Goal: Information Seeking & Learning: Learn about a topic

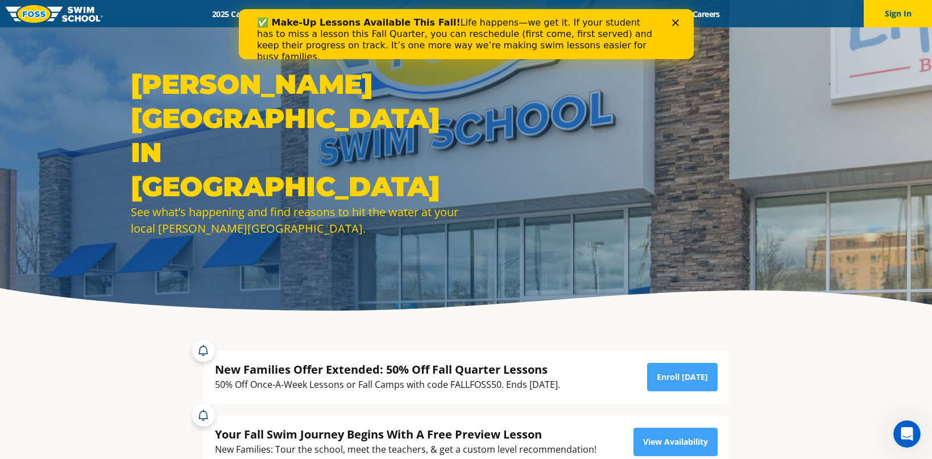
click at [493, 370] on div "New Families Offer Extended: 50% Off Fall Quarter Lessons" at bounding box center [387, 369] width 345 height 15
click at [673, 22] on icon "Close" at bounding box center [675, 22] width 7 height 7
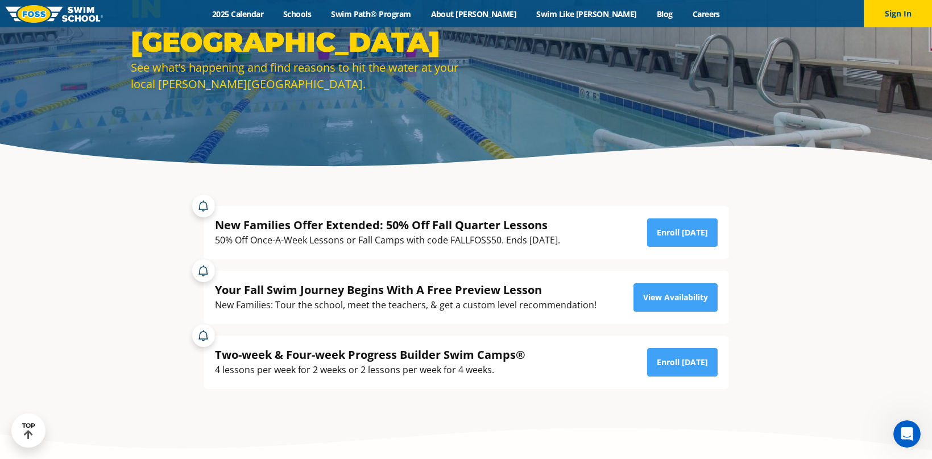
scroll to position [150, 0]
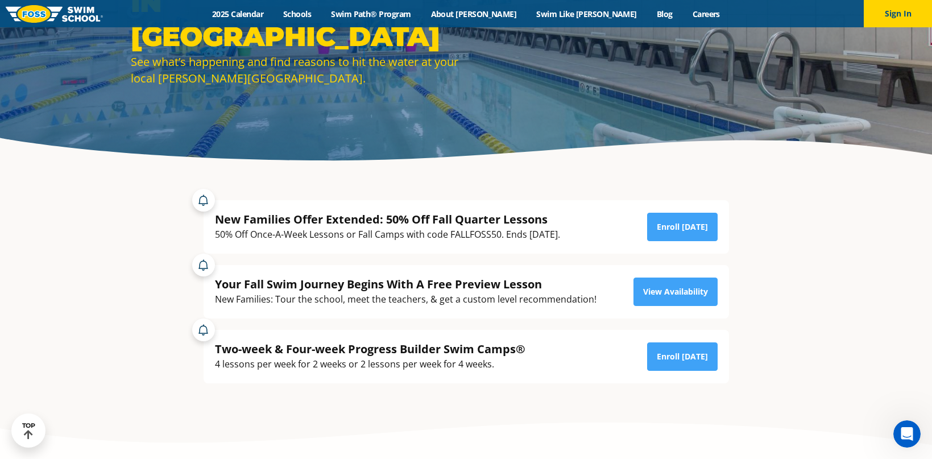
click at [507, 229] on div "50% Off Once-A-Week Lessons or Fall Camps with code FALLFOSS50. Ends October 6t…" at bounding box center [387, 234] width 345 height 15
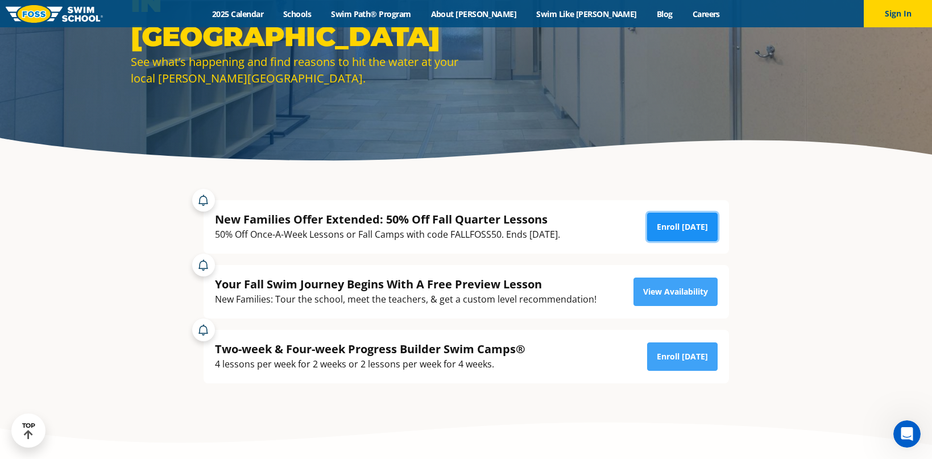
click at [676, 225] on link "Enroll Today" at bounding box center [682, 227] width 71 height 28
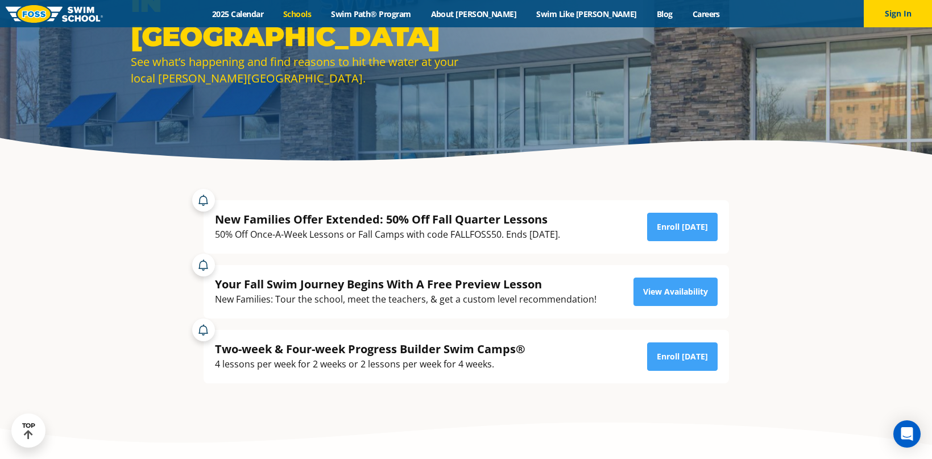
click at [321, 10] on link "Schools" at bounding box center [298, 14] width 48 height 11
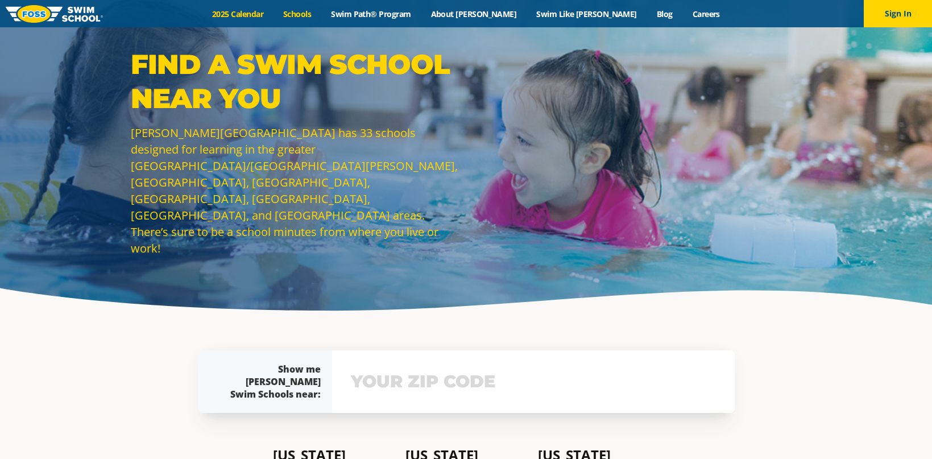
click at [274, 11] on link "2025 Calendar" at bounding box center [237, 14] width 71 height 11
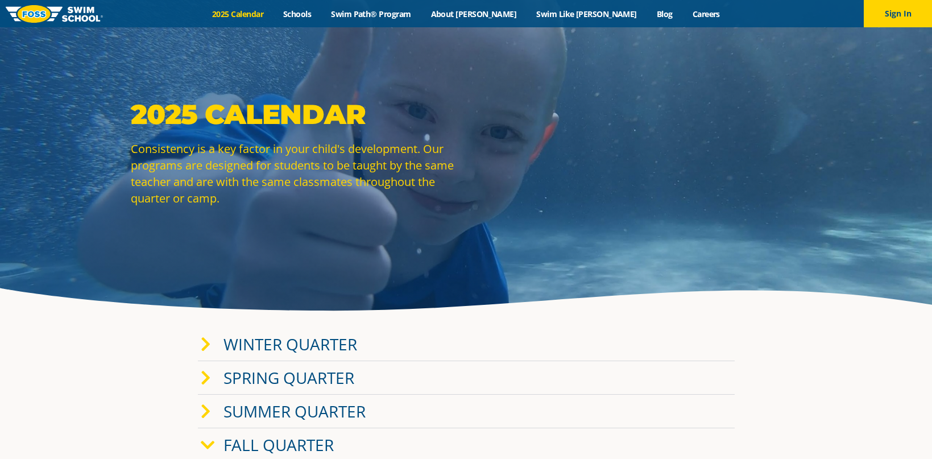
click at [275, 440] on link "Fall Quarter" at bounding box center [279, 445] width 110 height 22
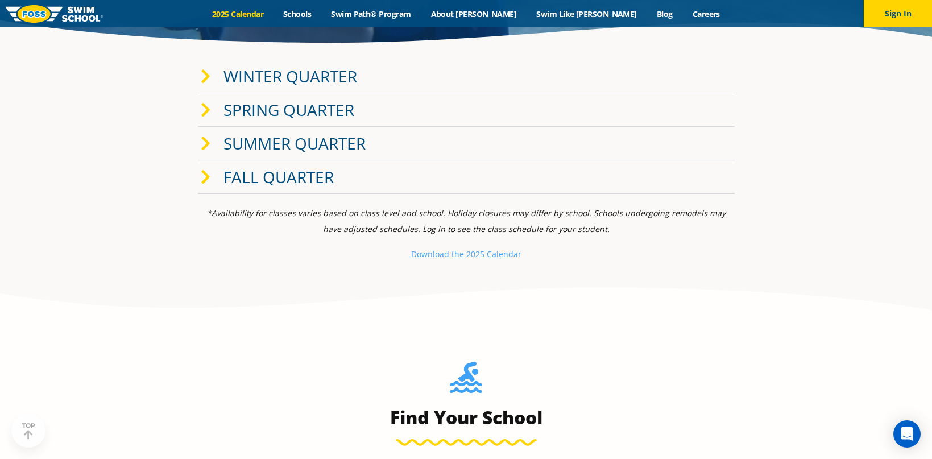
scroll to position [271, 0]
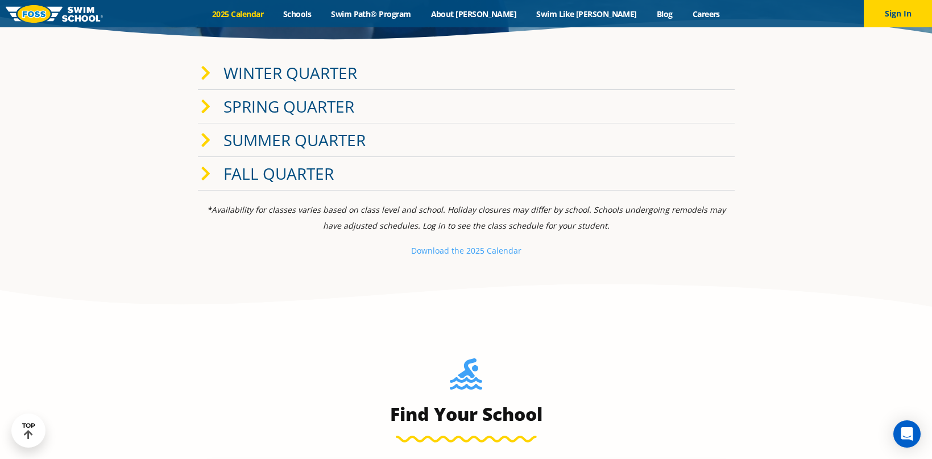
click at [342, 173] on div "Fall Quarter" at bounding box center [466, 174] width 537 height 34
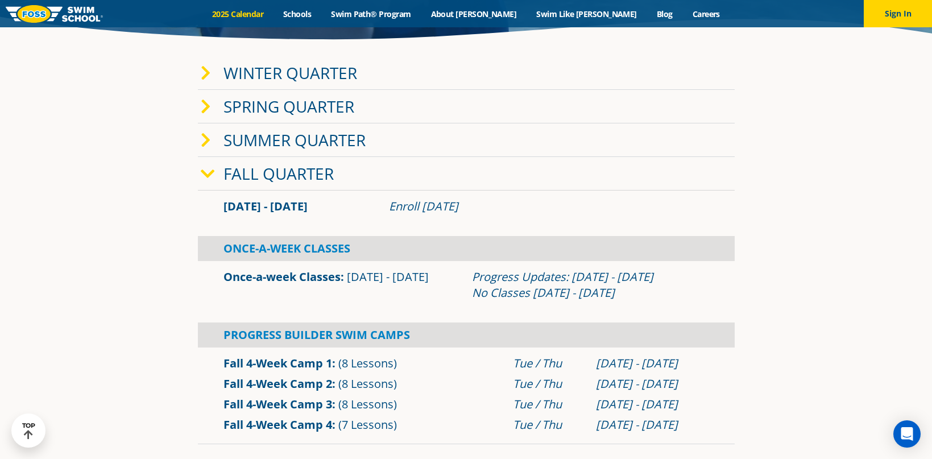
drag, startPoint x: 886, startPoint y: 191, endPoint x: 878, endPoint y: 206, distance: 17.3
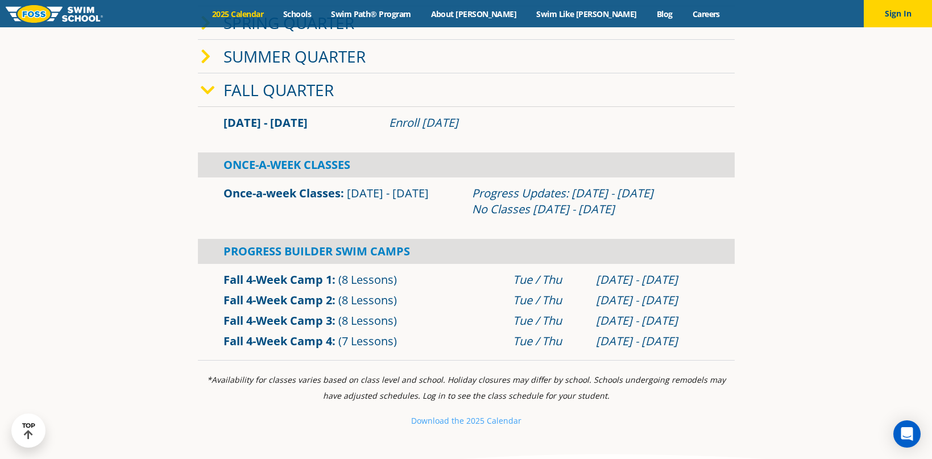
scroll to position [362, 0]
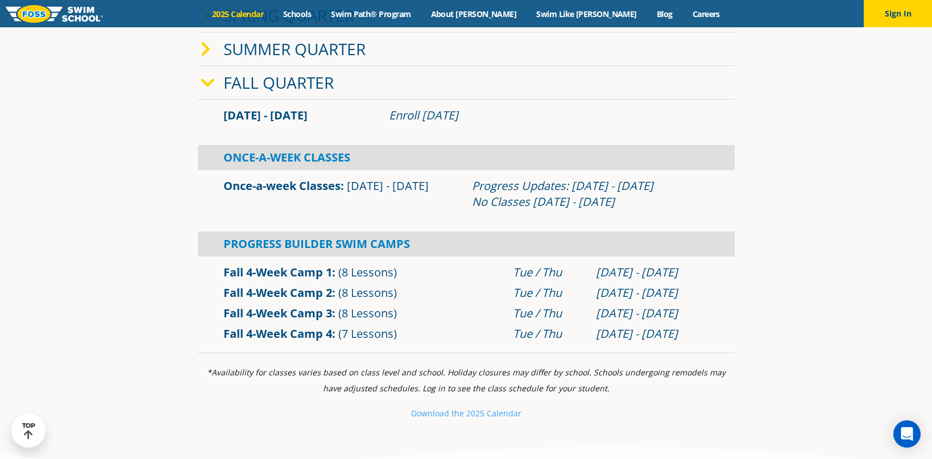
click at [273, 403] on div "*Availability for classes varies based on class level and school. Holiday closu…" at bounding box center [466, 393] width 537 height 57
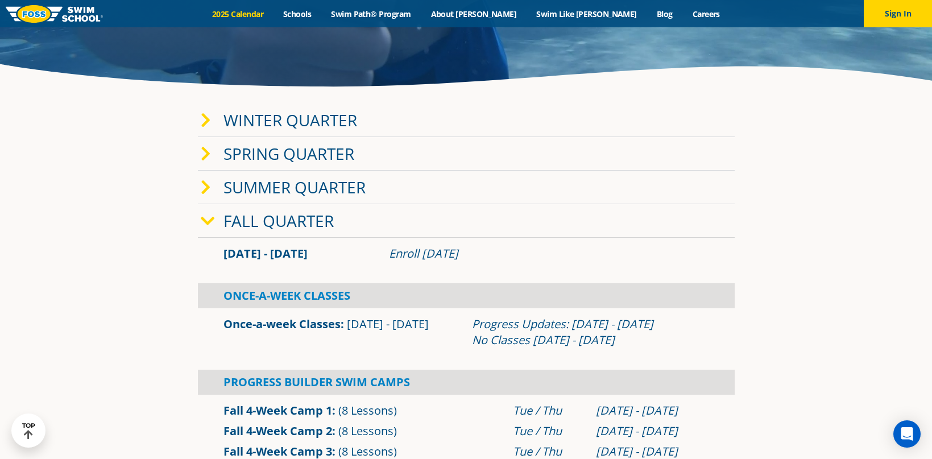
scroll to position [126, 0]
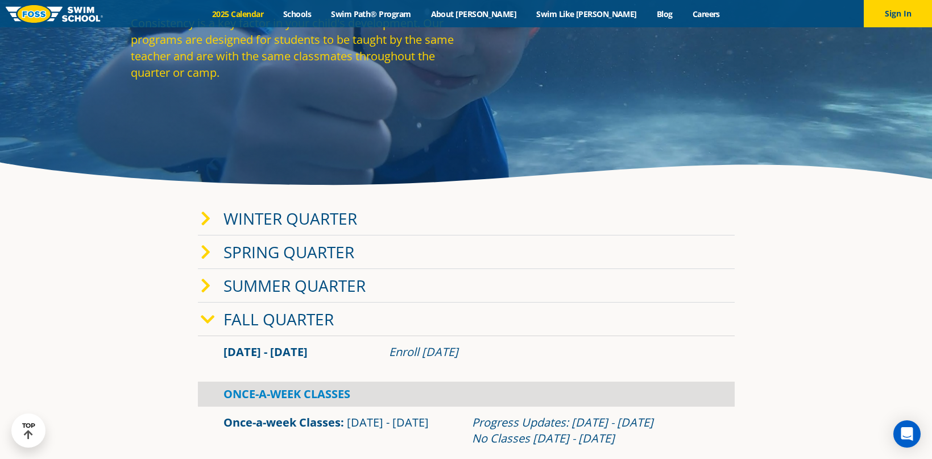
click at [338, 213] on link "Winter Quarter" at bounding box center [291, 219] width 134 height 22
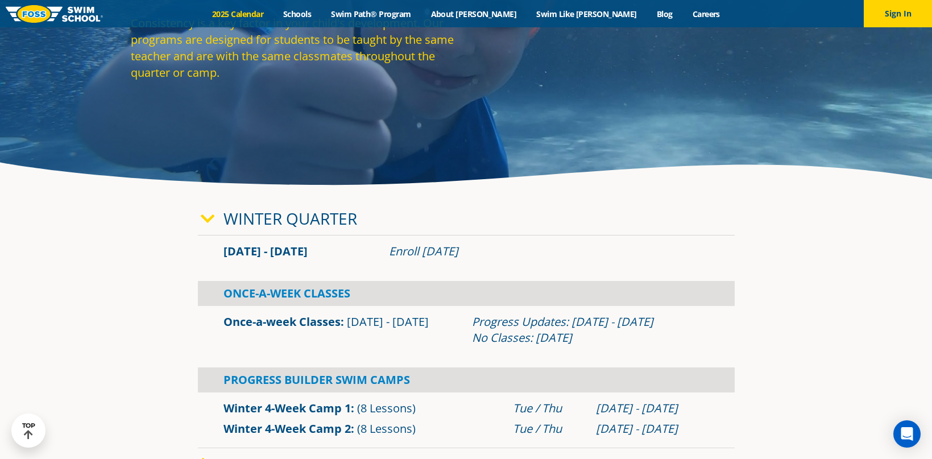
drag, startPoint x: 836, startPoint y: 251, endPoint x: 847, endPoint y: 225, distance: 28.5
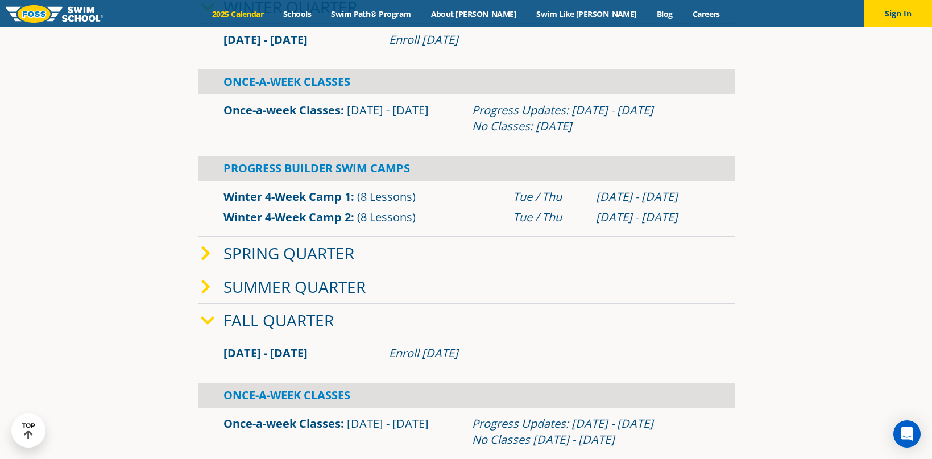
scroll to position [423, 0]
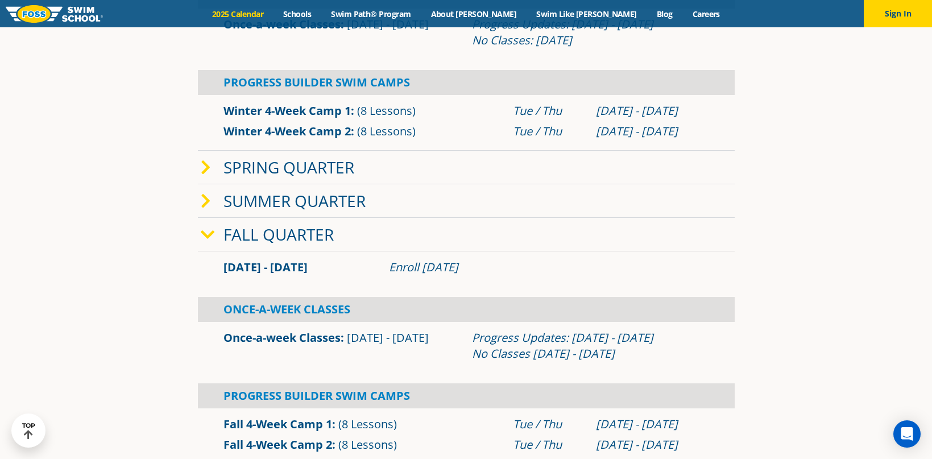
click at [329, 167] on link "Spring Quarter" at bounding box center [289, 167] width 131 height 22
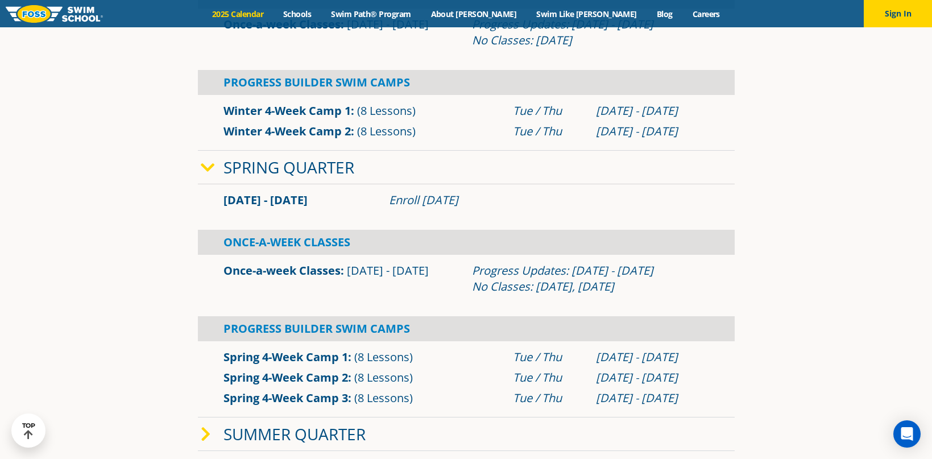
click at [156, 316] on section "Winter Quarter Jan 2 - Mar 12 Enroll Nov 12, 2024 Once-A-Week Classes" at bounding box center [466, 321] width 682 height 845
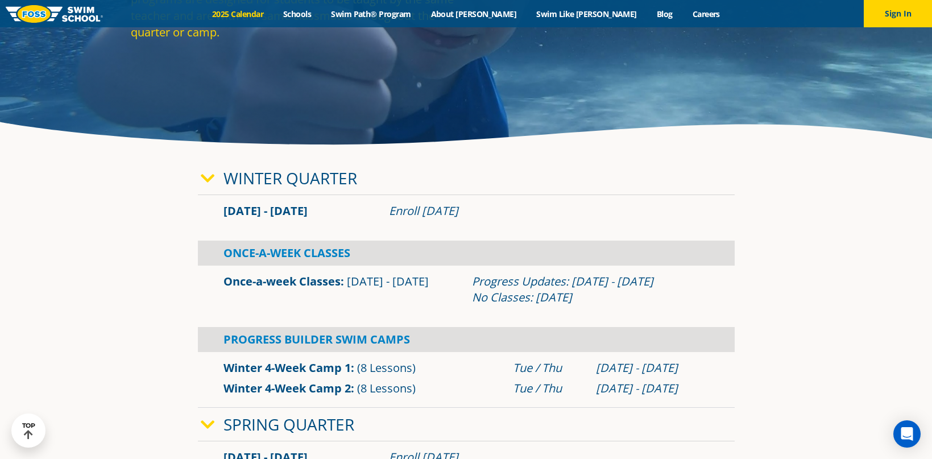
scroll to position [200, 0]
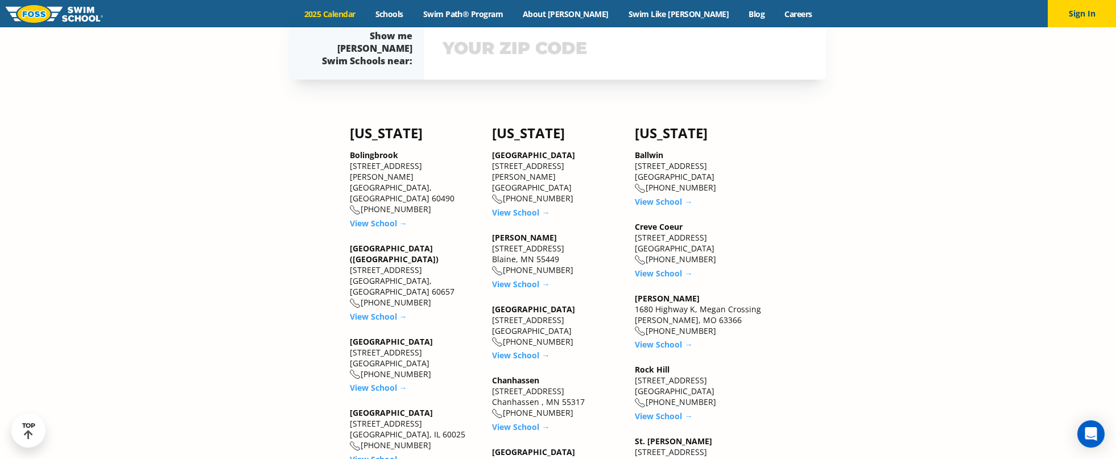
scroll to position [975, 0]
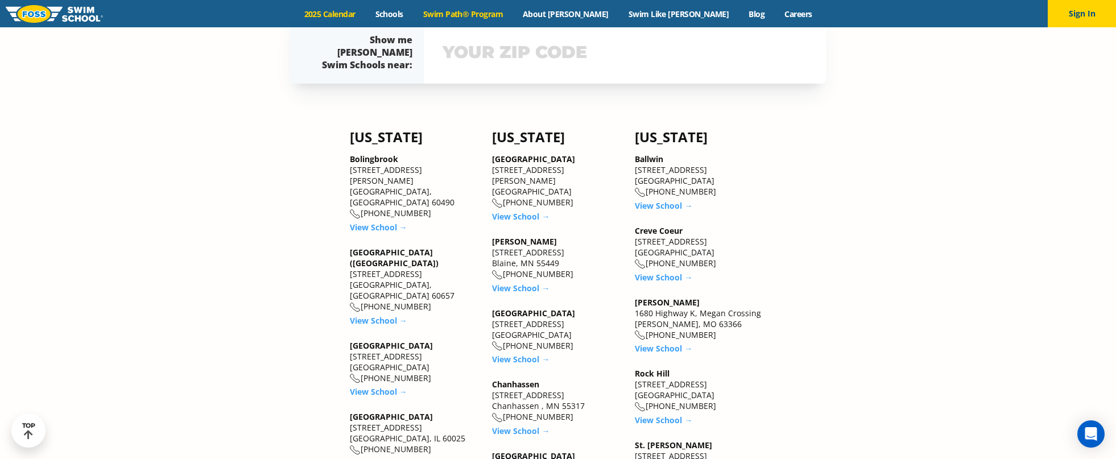
click at [512, 13] on link "Swim Path® Program" at bounding box center [463, 14] width 100 height 11
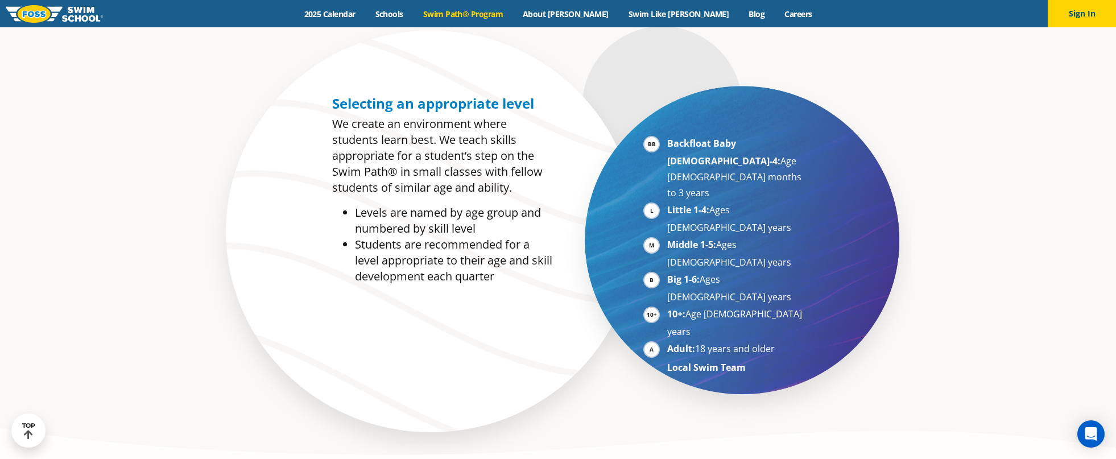
scroll to position [15, 0]
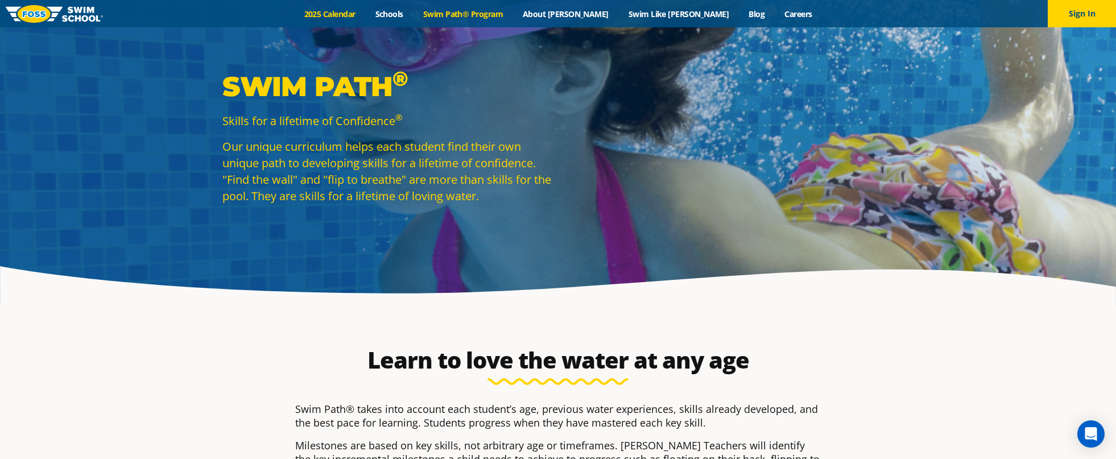
click at [365, 14] on link "2025 Calendar" at bounding box center [329, 14] width 71 height 11
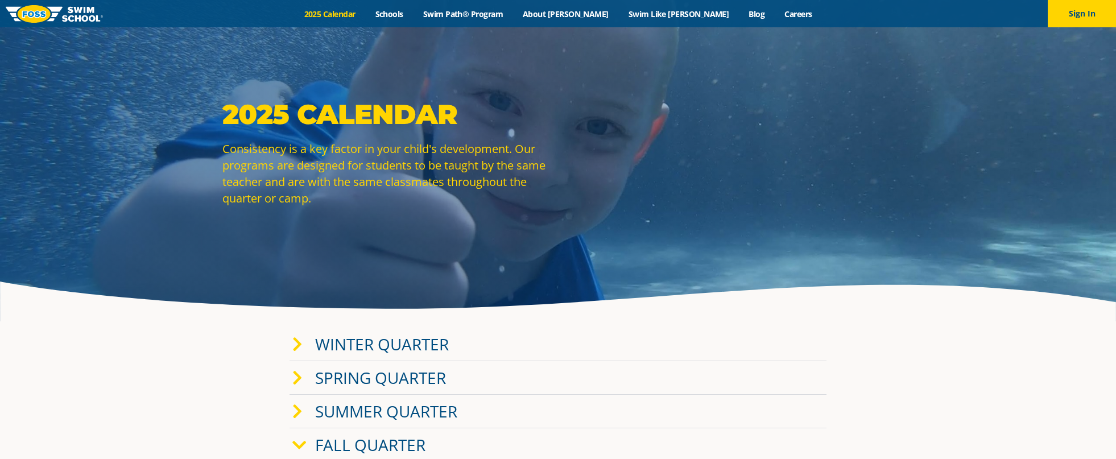
click at [413, 371] on link "Spring Quarter" at bounding box center [380, 378] width 131 height 22
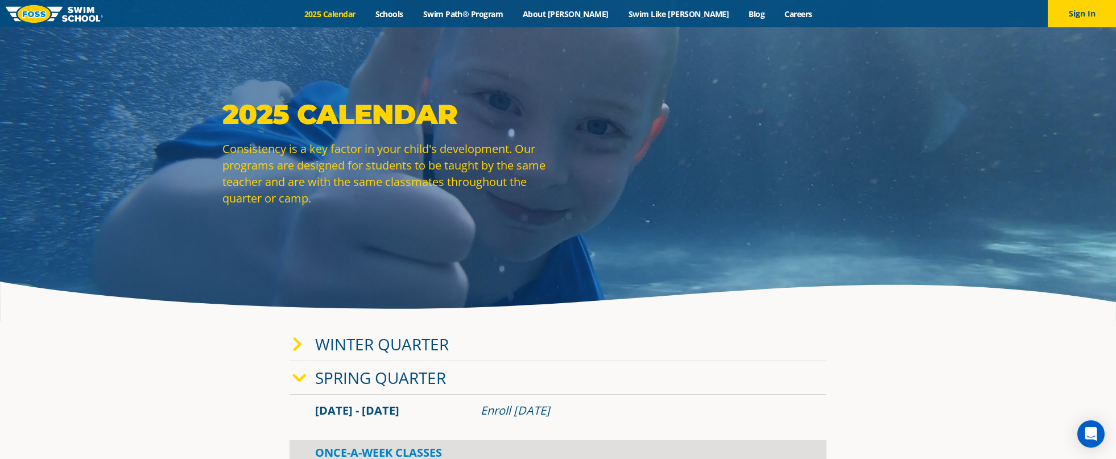
click at [72, 9] on img at bounding box center [54, 14] width 97 height 18
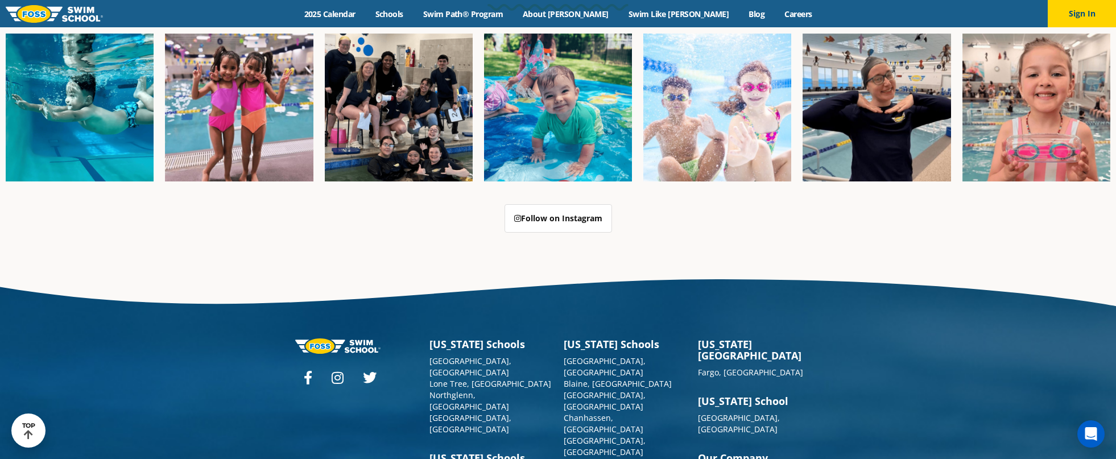
scroll to position [2852, 0]
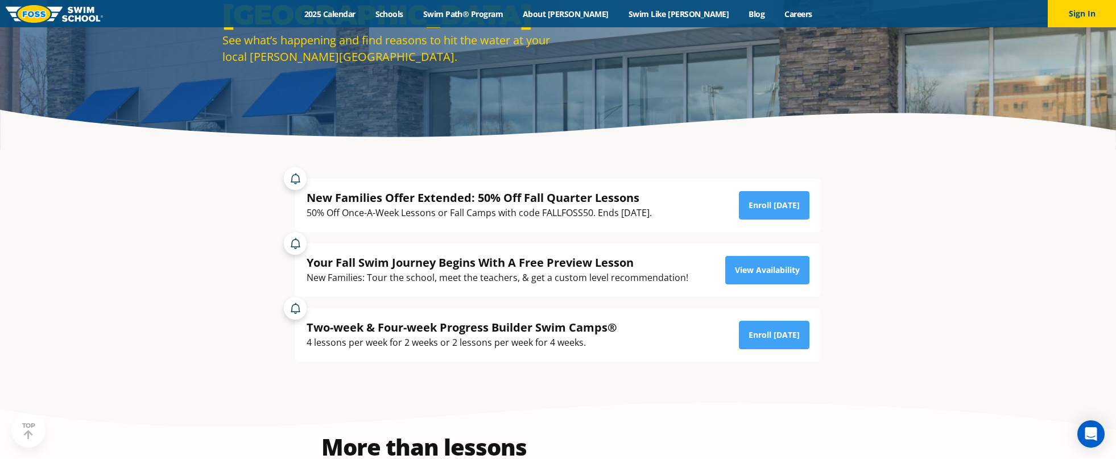
scroll to position [190, 0]
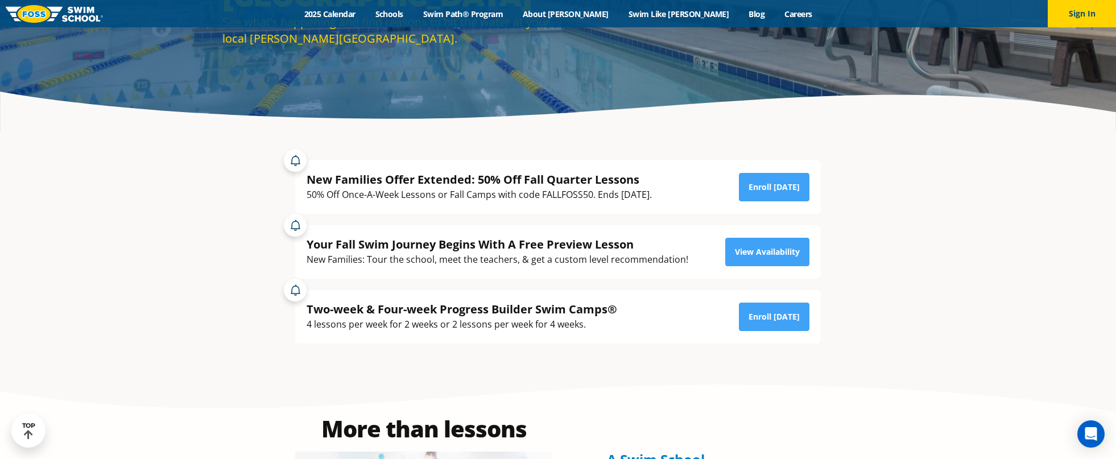
click at [607, 183] on div "New Families Offer Extended: 50% Off Fall Quarter Lessons" at bounding box center [479, 179] width 345 height 15
click at [614, 201] on div "50% Off Once-A-Week Lessons or Fall Camps with code FALLFOSS50. Ends October 6t…" at bounding box center [479, 194] width 345 height 15
click at [788, 195] on link "Enroll Today" at bounding box center [774, 187] width 71 height 28
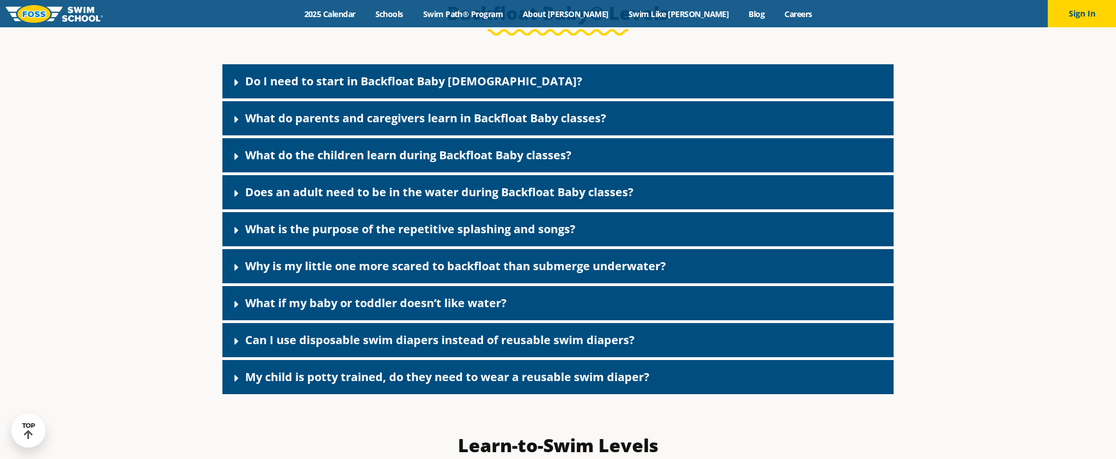
scroll to position [2517, 0]
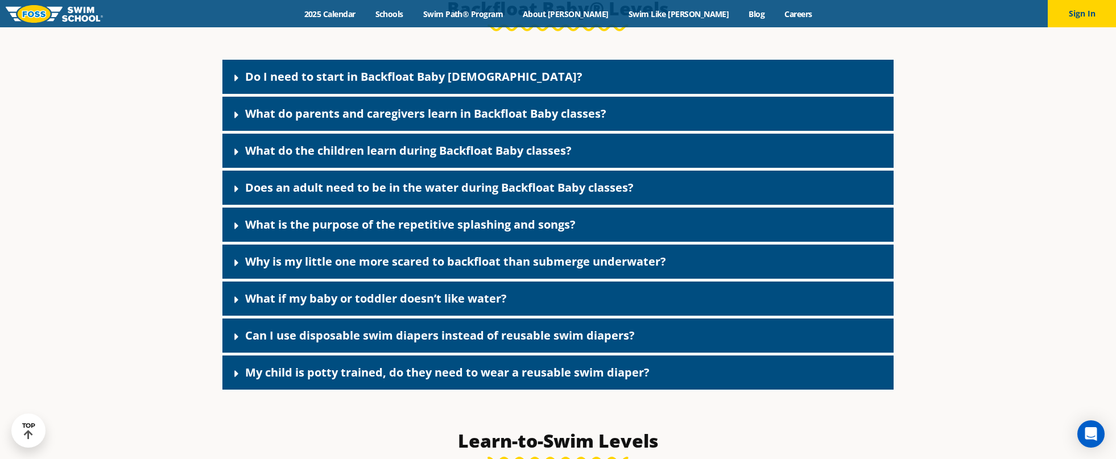
click at [430, 84] on link "Do I need to start in Backfloat Baby [DEMOGRAPHIC_DATA]?" at bounding box center [413, 76] width 337 height 15
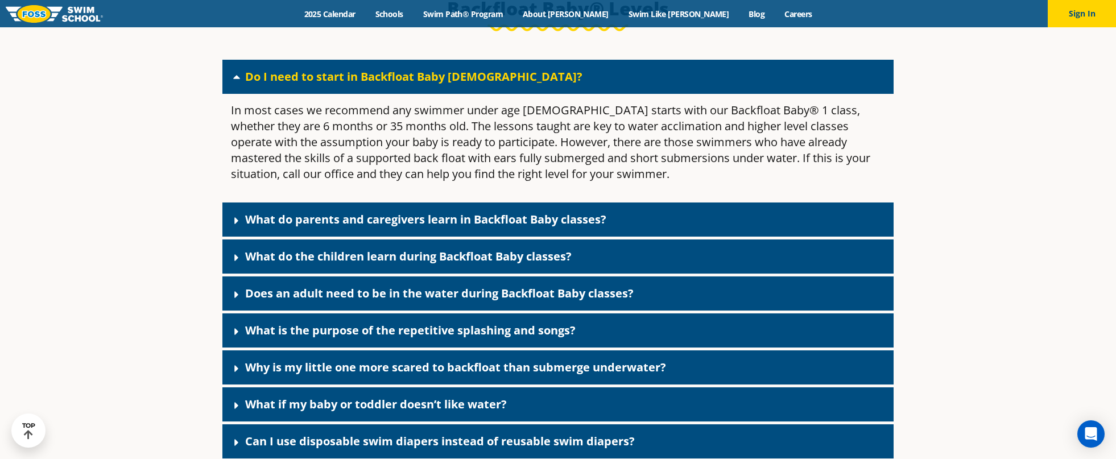
click at [433, 84] on link "Do I need to start in Backfloat Baby [DEMOGRAPHIC_DATA]?" at bounding box center [413, 76] width 337 height 15
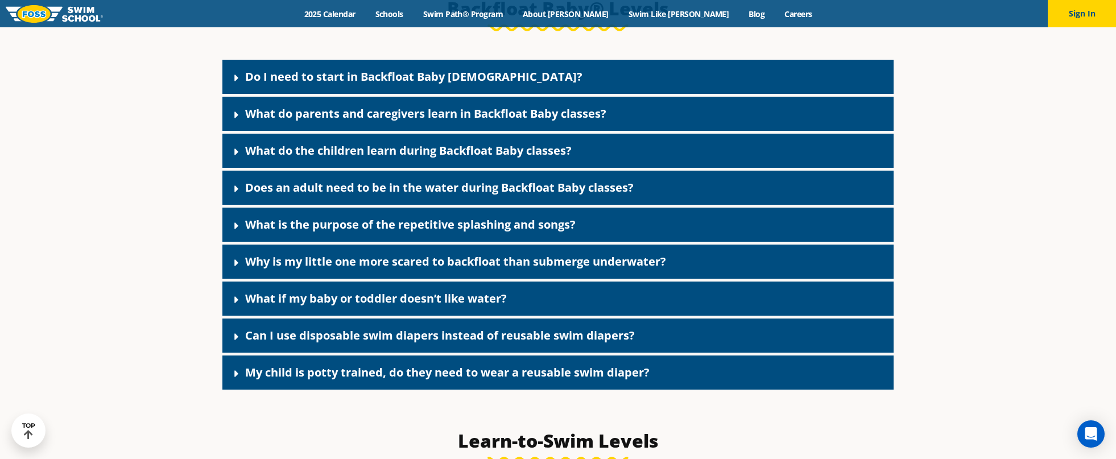
click at [429, 121] on link "What do parents and caregivers learn in Backfloat Baby classes?" at bounding box center [425, 113] width 361 height 15
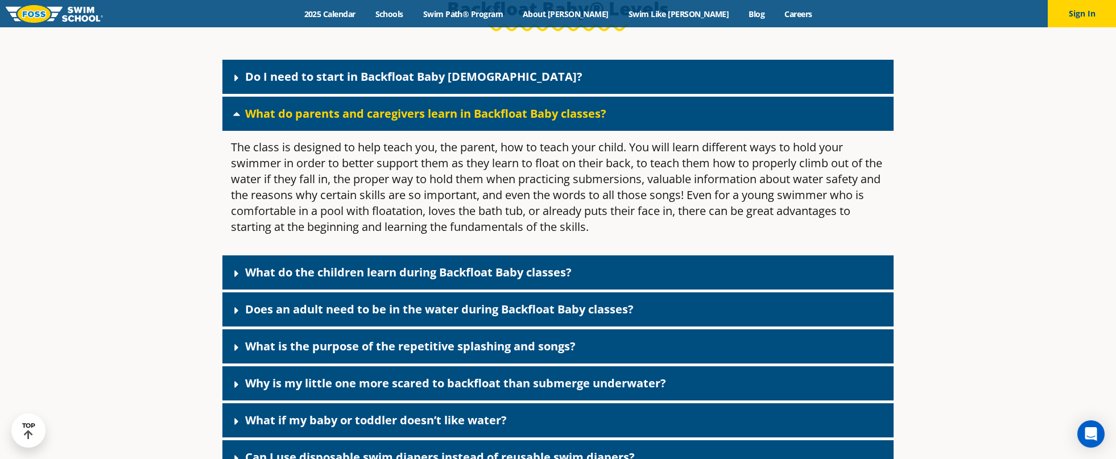
click at [428, 121] on link "What do parents and caregivers learn in Backfloat Baby classes?" at bounding box center [425, 113] width 361 height 15
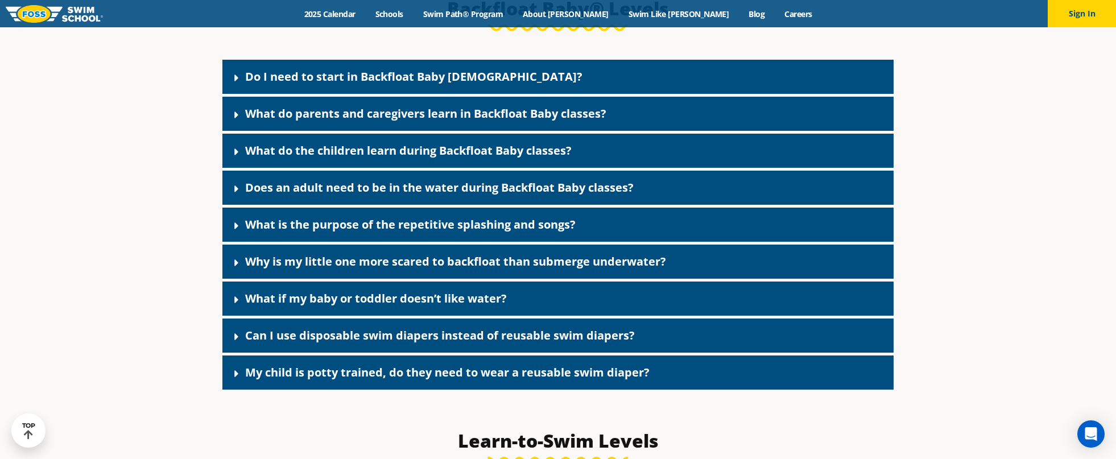
click at [426, 158] on link "What do the children learn during Backfloat Baby classes?" at bounding box center [408, 150] width 326 height 15
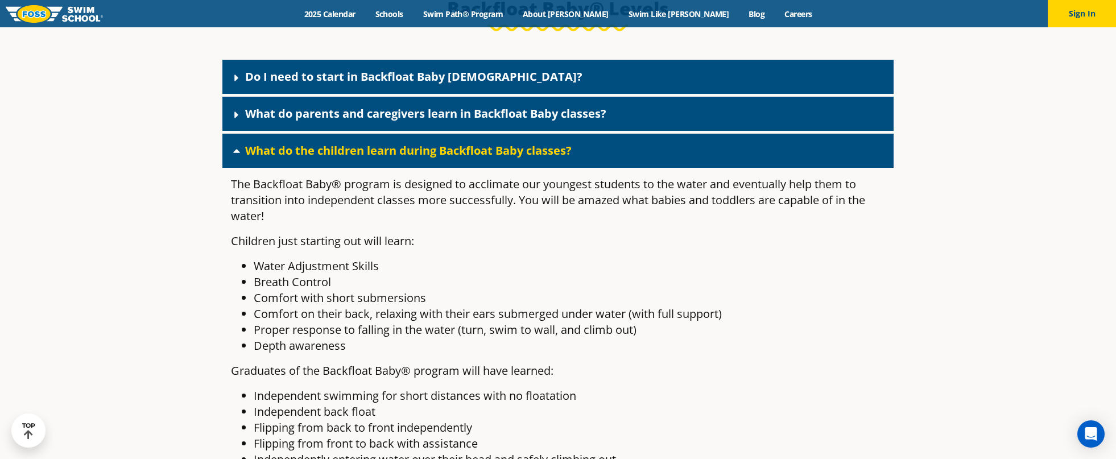
click at [428, 158] on link "What do the children learn during Backfloat Baby classes?" at bounding box center [408, 150] width 326 height 15
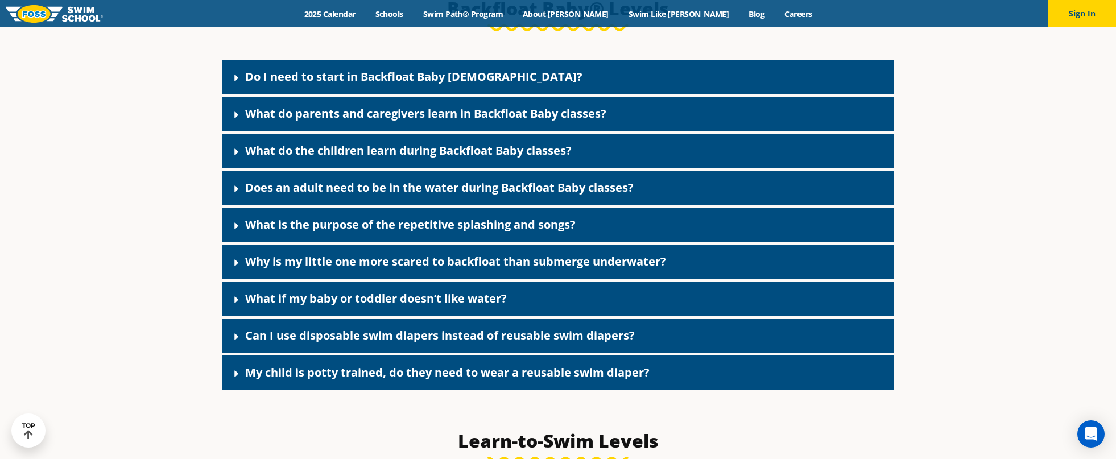
click at [441, 306] on link "What if my baby or toddler doesn’t like water?" at bounding box center [376, 298] width 262 height 15
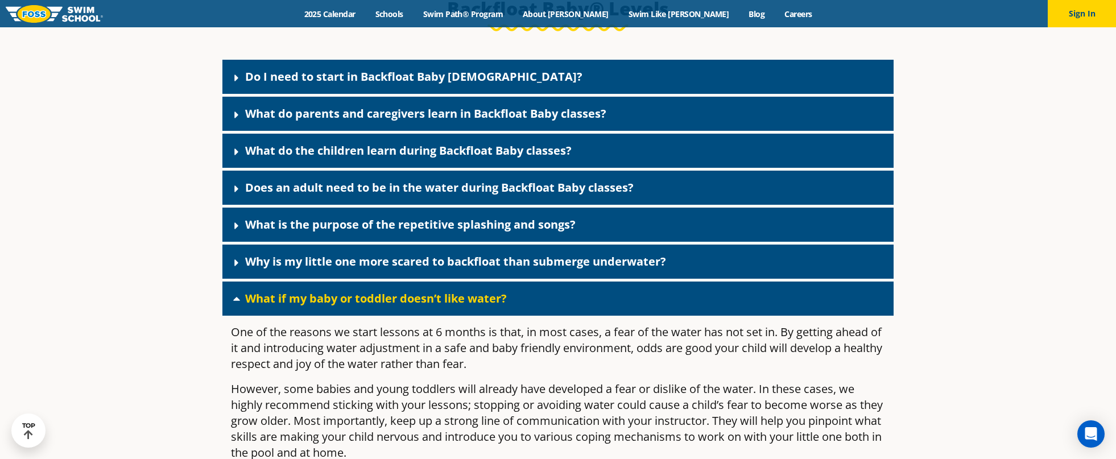
click at [445, 306] on link "What if my baby or toddler doesn’t like water?" at bounding box center [376, 298] width 262 height 15
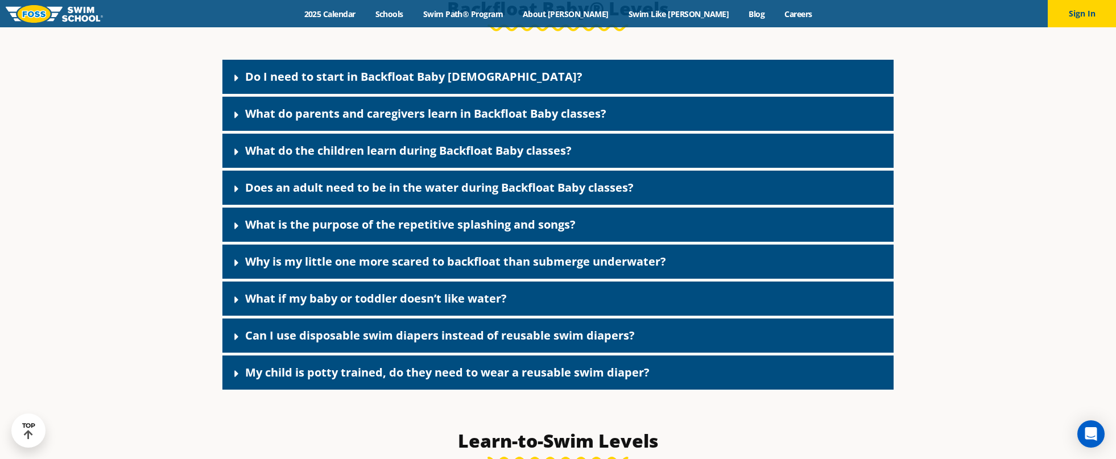
click at [416, 306] on link "What if my baby or toddler doesn’t like water?" at bounding box center [376, 298] width 262 height 15
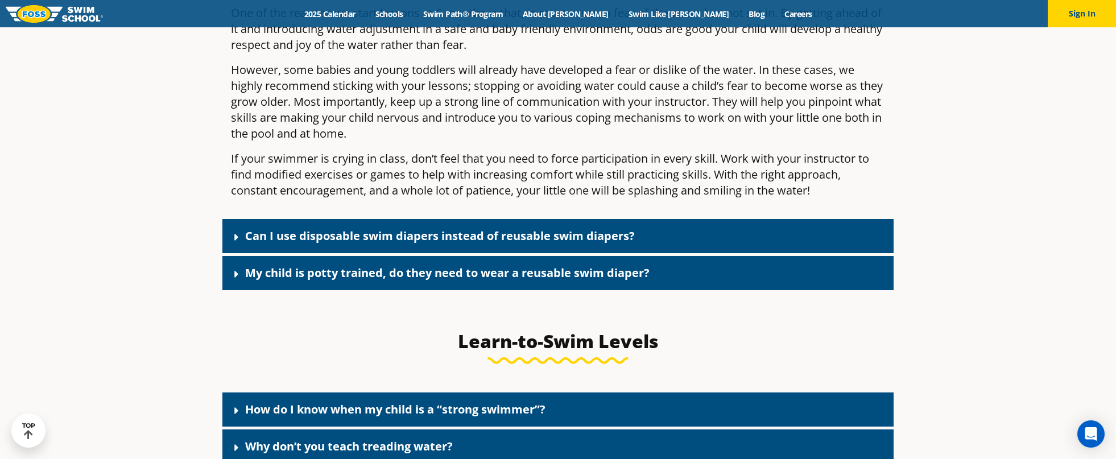
scroll to position [2841, 0]
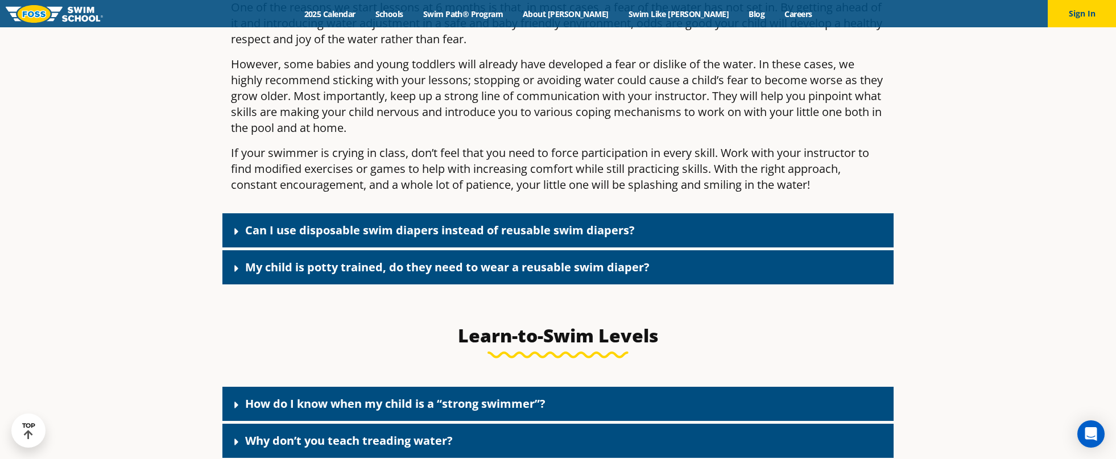
click at [623, 275] on link "My child is potty trained, do they need to wear a reusable swim diaper?" at bounding box center [447, 266] width 404 height 15
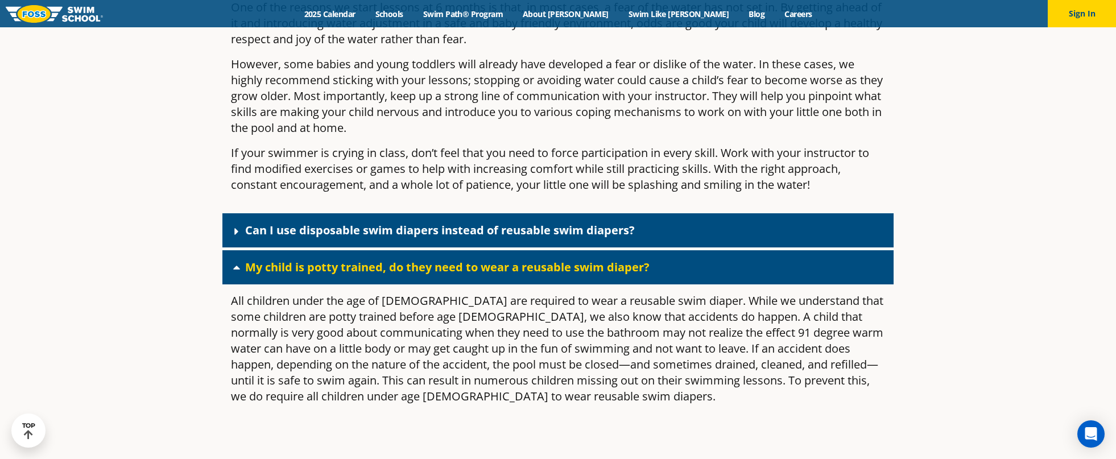
click at [627, 275] on link "My child is potty trained, do they need to wear a reusable swim diaper?" at bounding box center [447, 266] width 404 height 15
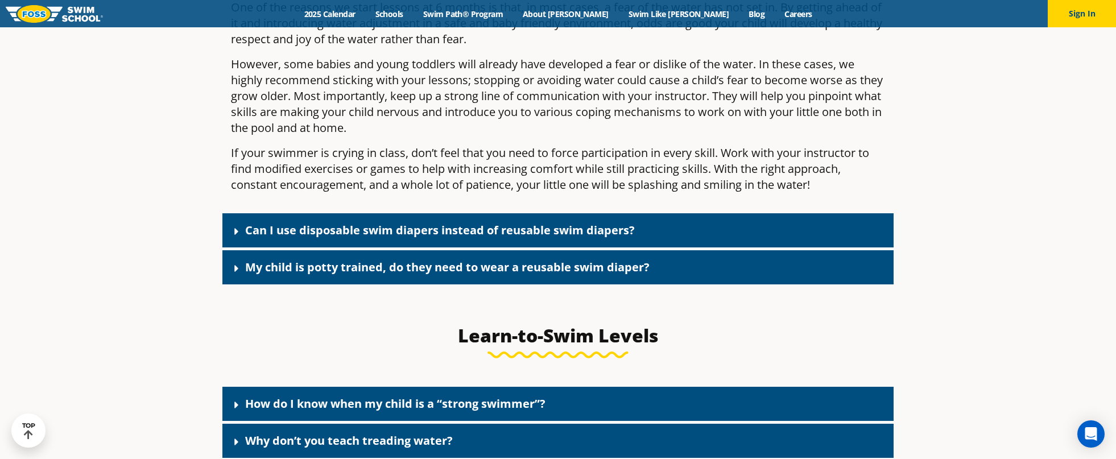
drag, startPoint x: 977, startPoint y: 311, endPoint x: 988, endPoint y: 311, distance: 11.4
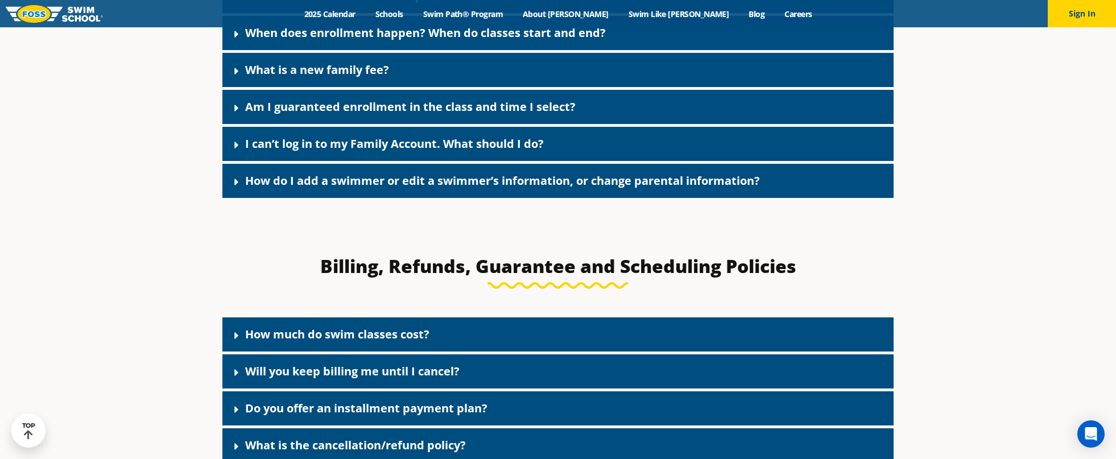
scroll to position [0, 0]
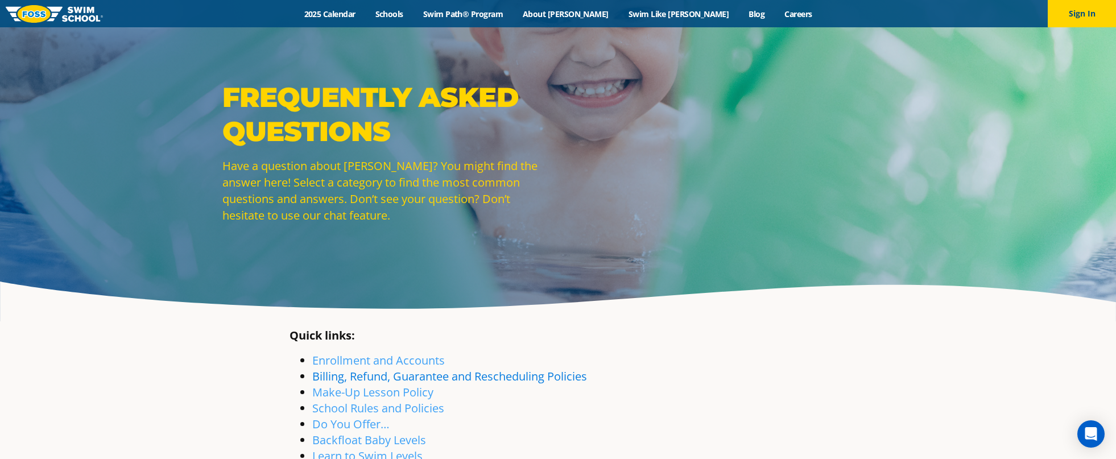
click at [344, 373] on link "Billing, Refund, Guarantee and Rescheduling Policies" at bounding box center [449, 376] width 275 height 15
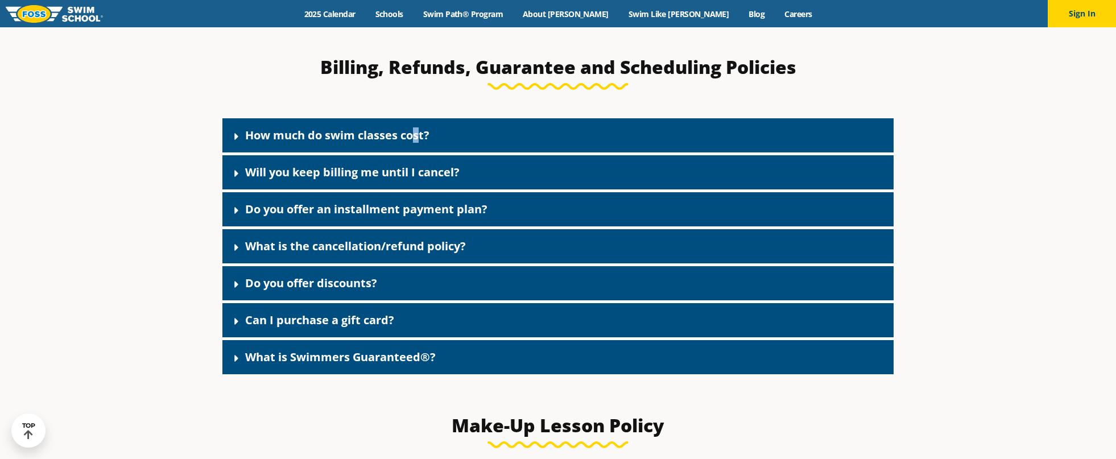
click at [417, 135] on link "How much do swim classes cost?" at bounding box center [337, 134] width 184 height 15
